Goal: Transaction & Acquisition: Purchase product/service

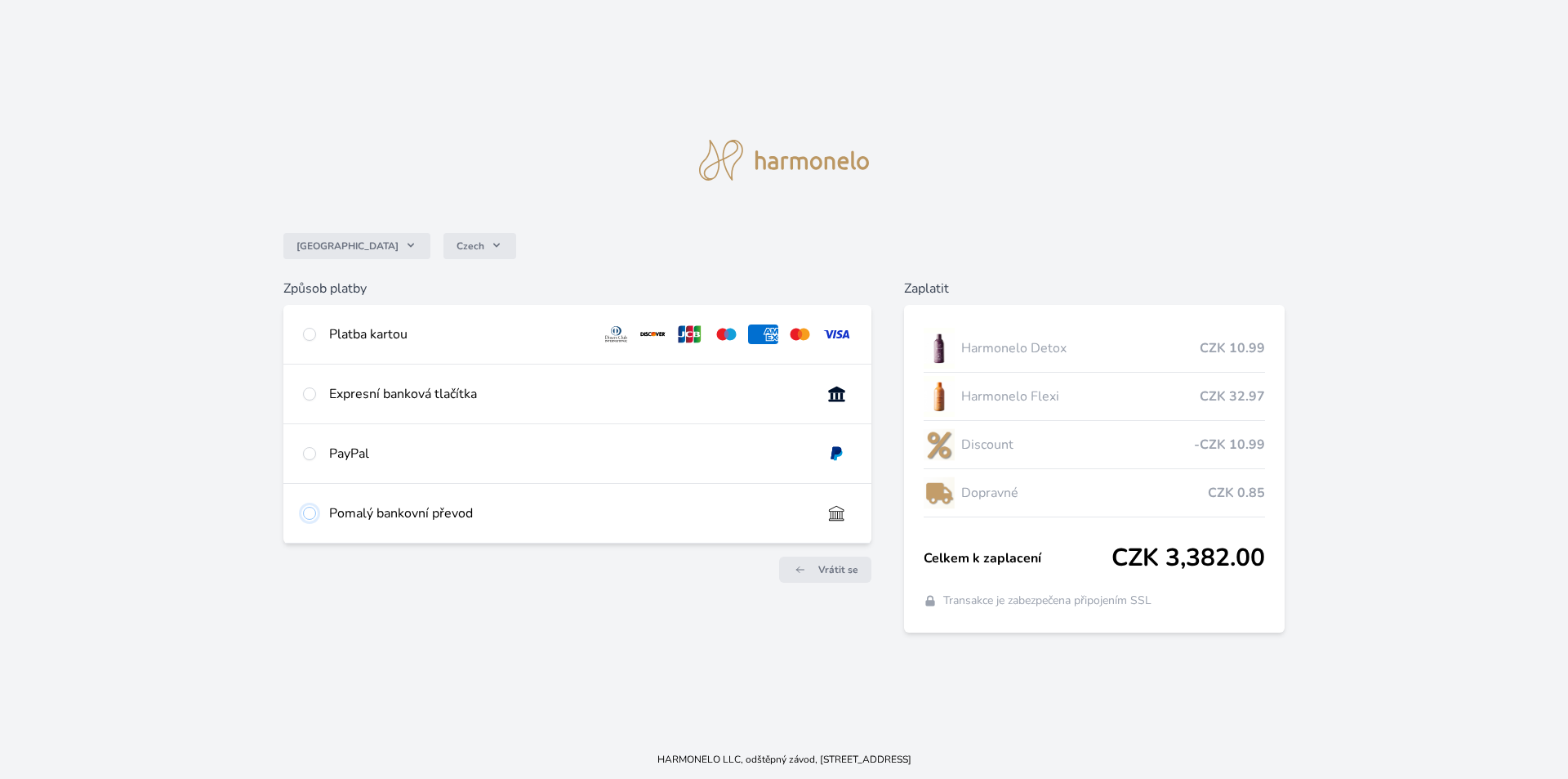
click at [308, 513] on input "radio" at bounding box center [310, 514] width 13 height 13
radio input "true"
click at [309, 512] on input "radio" at bounding box center [310, 514] width 13 height 13
radio input "true"
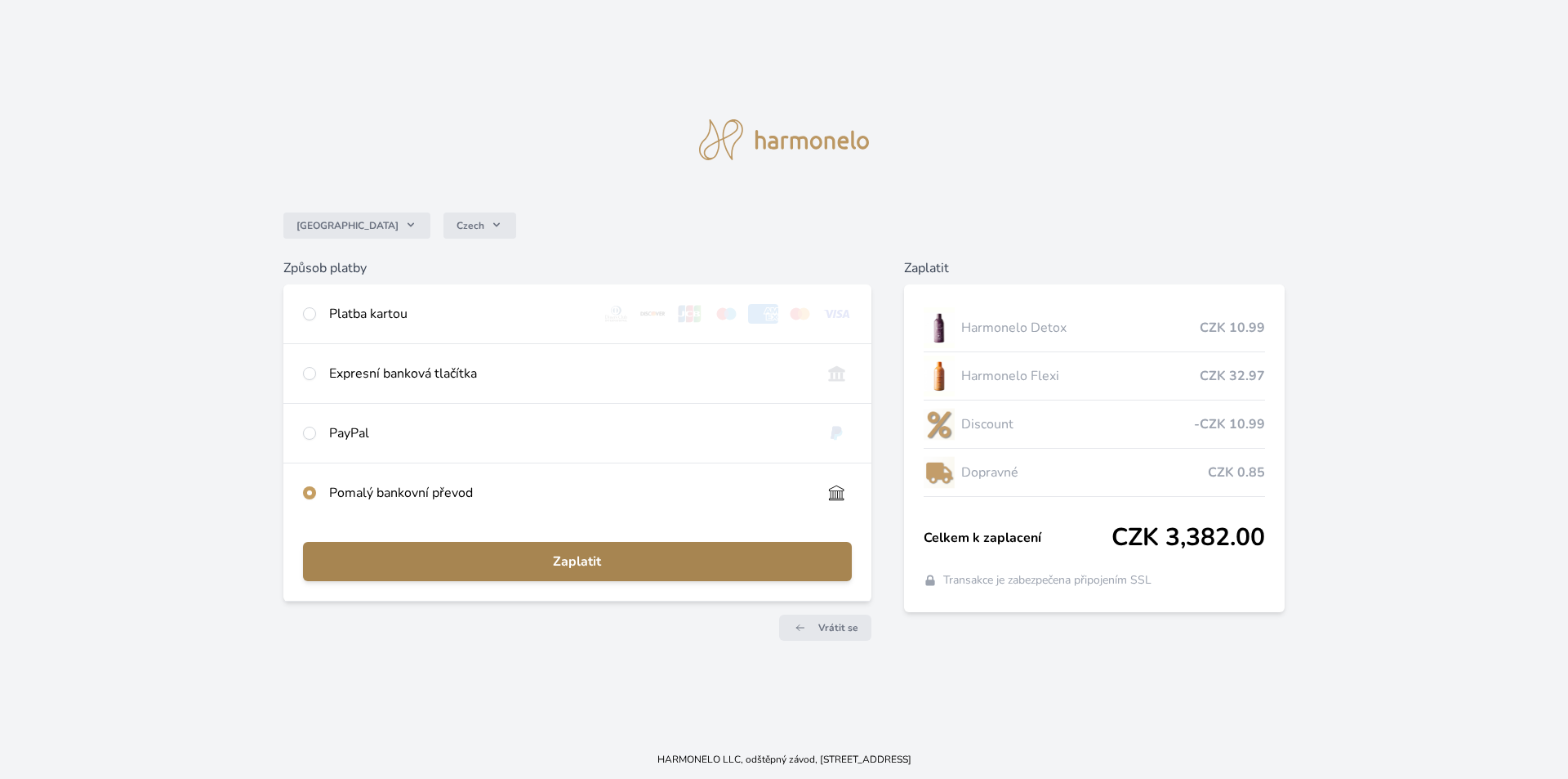
click at [632, 565] on span "Zaplatit" at bounding box center [577, 562] width 522 height 20
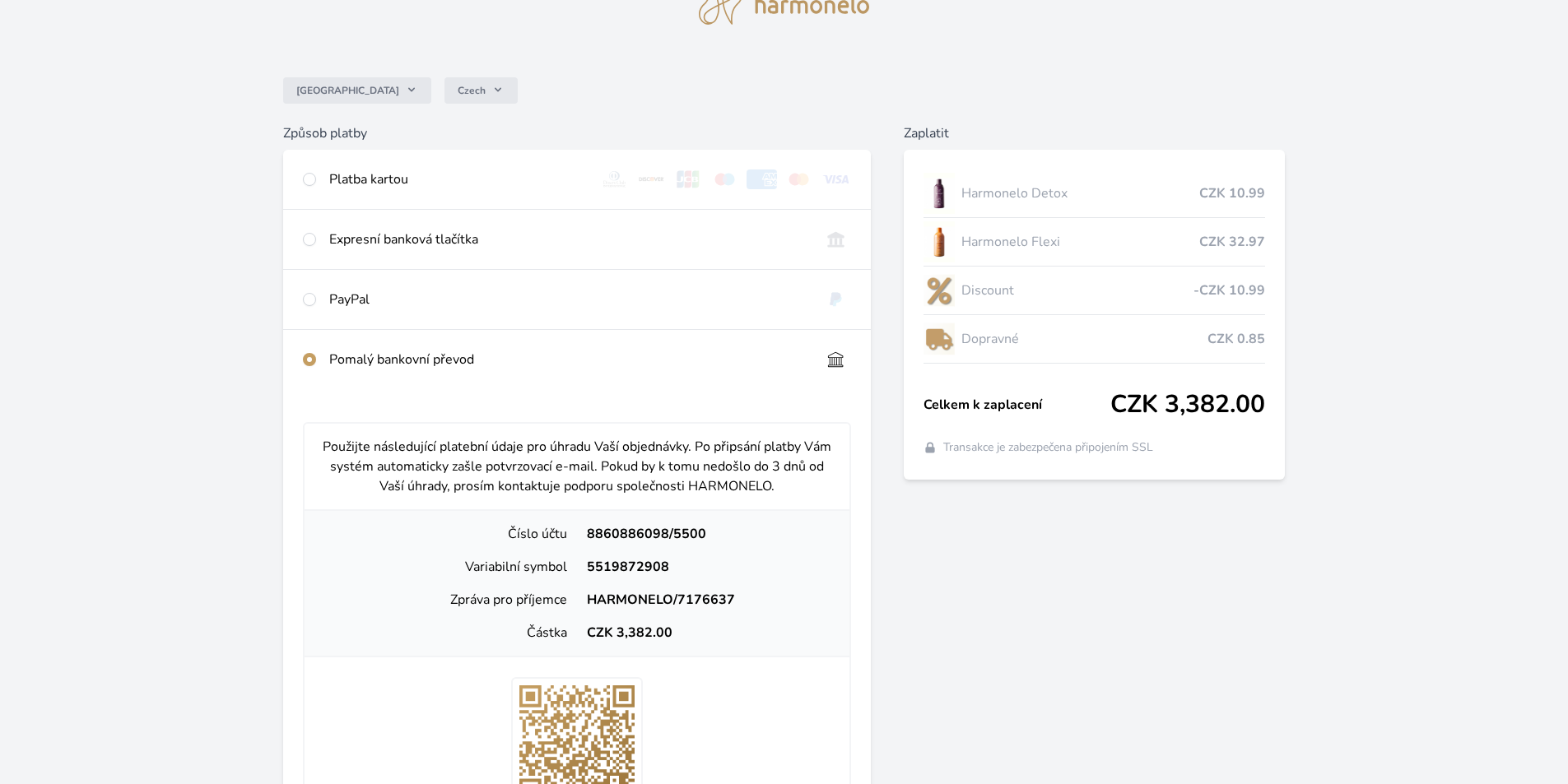
scroll to position [165, 0]
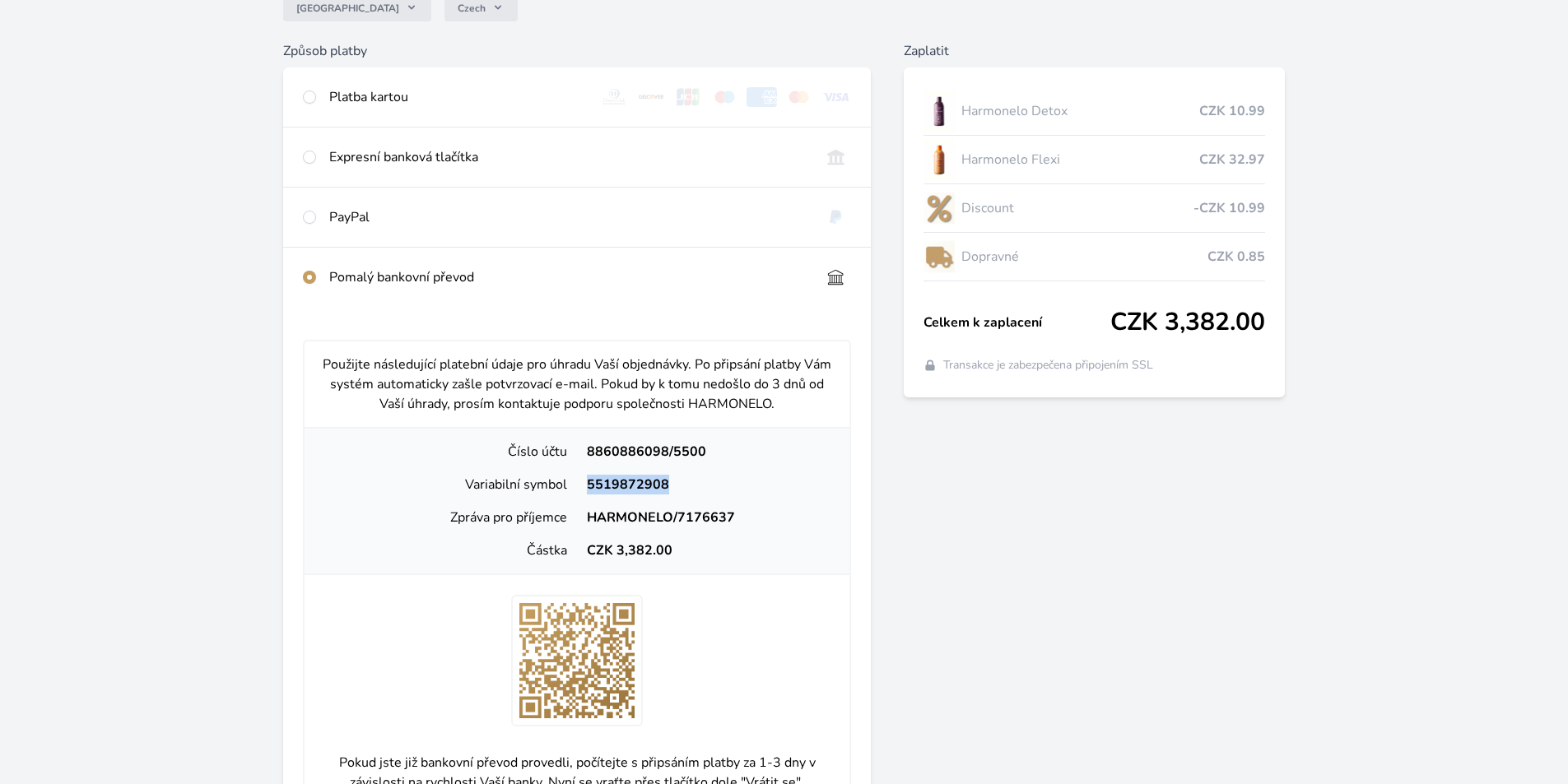
drag, startPoint x: 586, startPoint y: 482, endPoint x: 684, endPoint y: 482, distance: 98.0
click at [684, 482] on div "5519872908" at bounding box center [706, 485] width 259 height 20
copy div "5519872908"
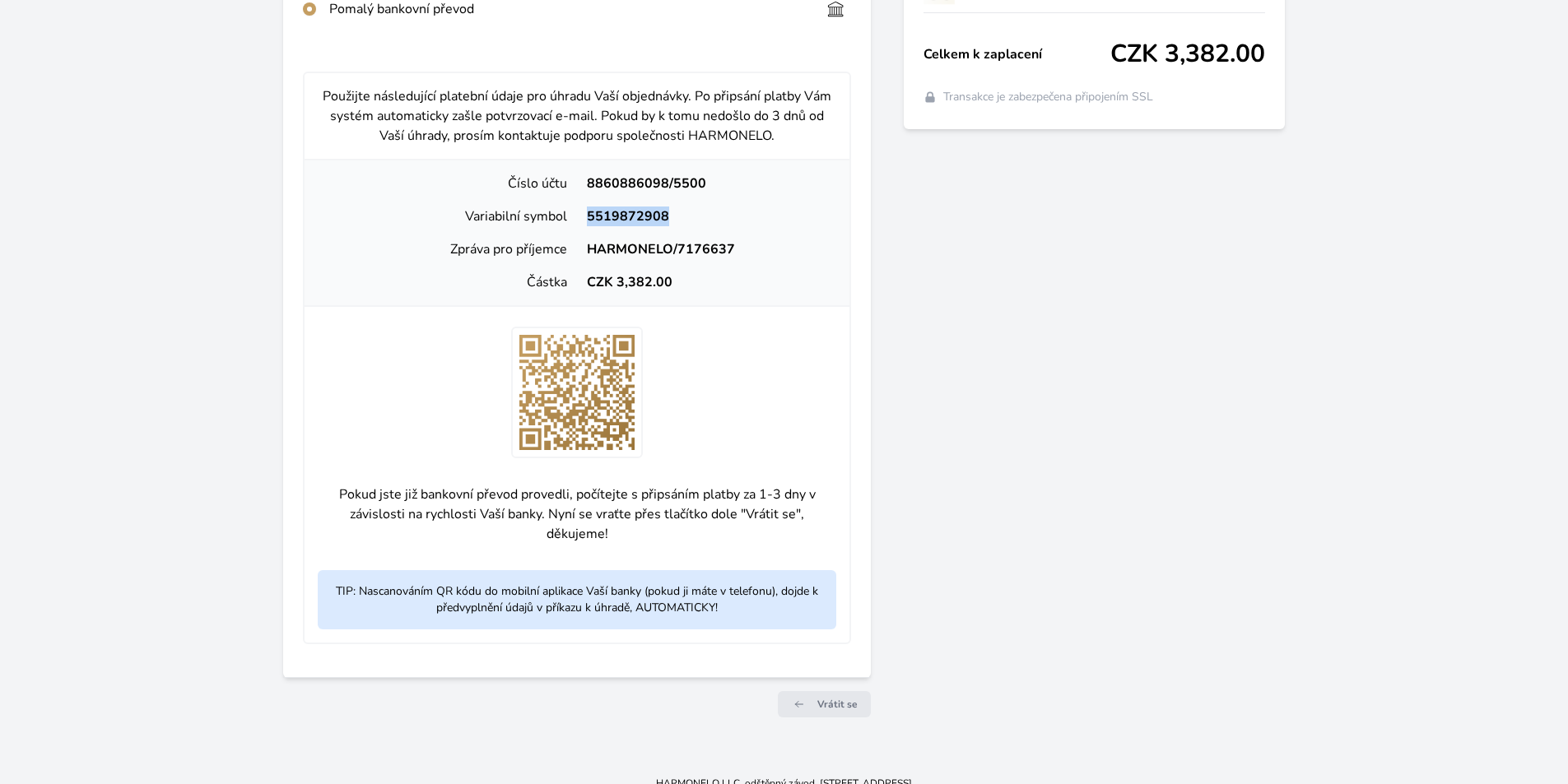
scroll to position [452, 0]
